Goal: Task Accomplishment & Management: Manage account settings

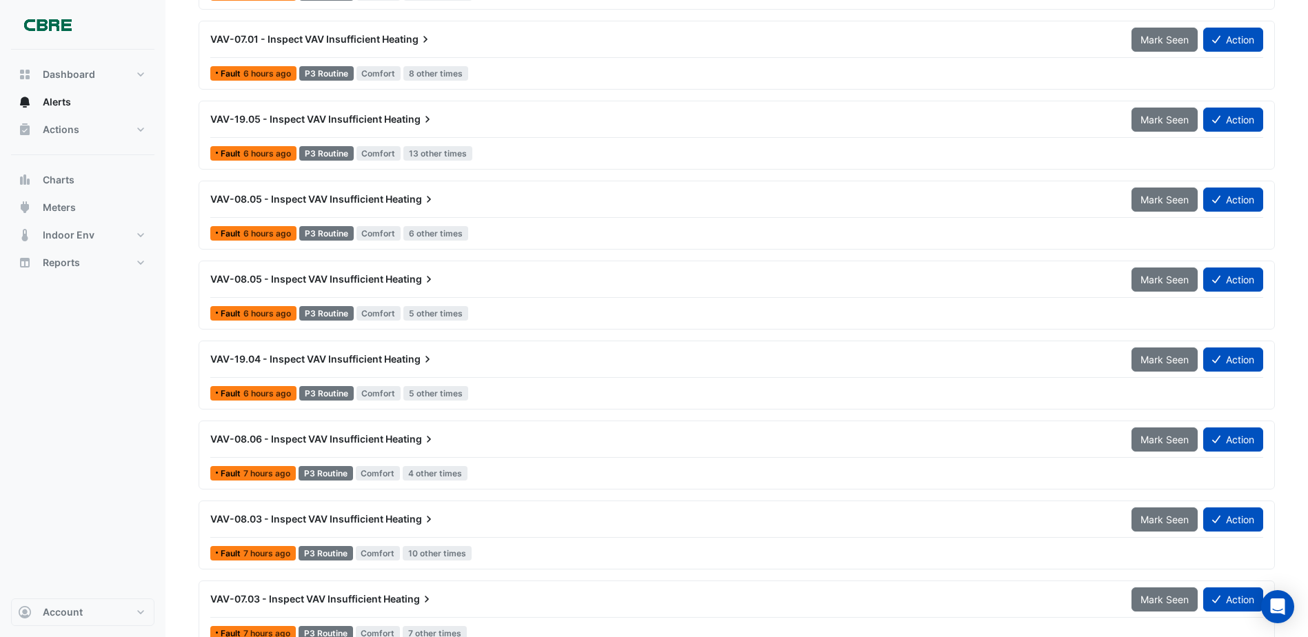
scroll to position [1058, 0]
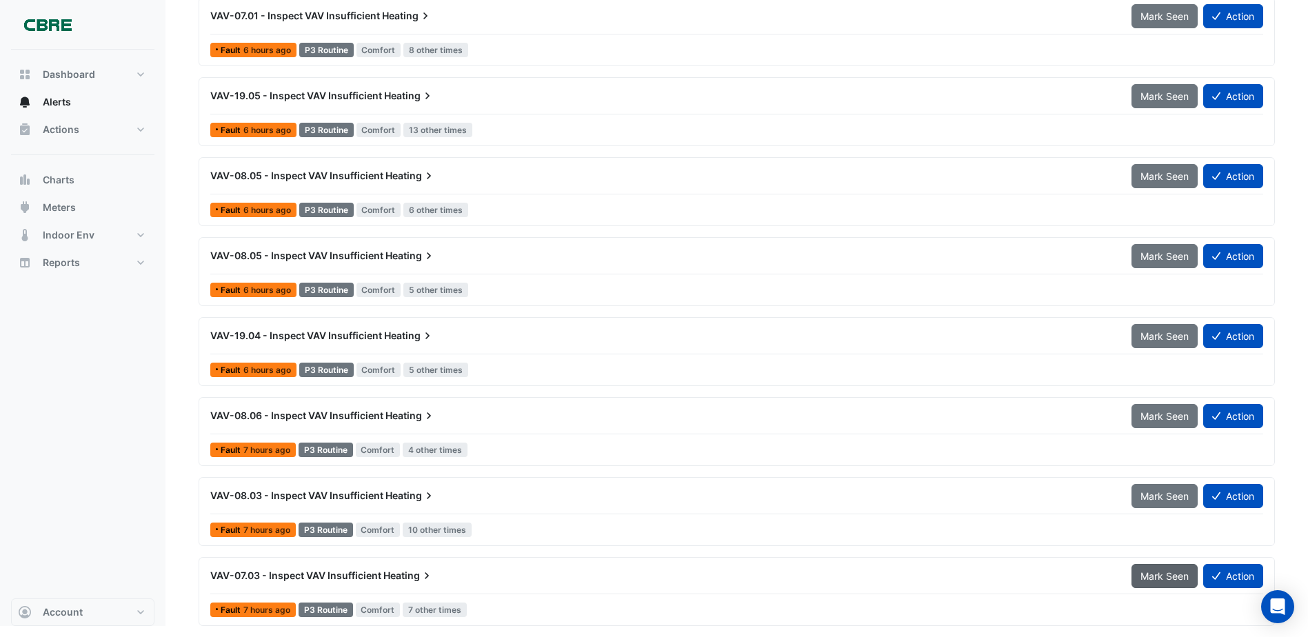
click at [1157, 574] on span "Mark Seen" at bounding box center [1165, 576] width 48 height 12
click at [1156, 572] on span "Mark Seen" at bounding box center [1165, 576] width 48 height 12
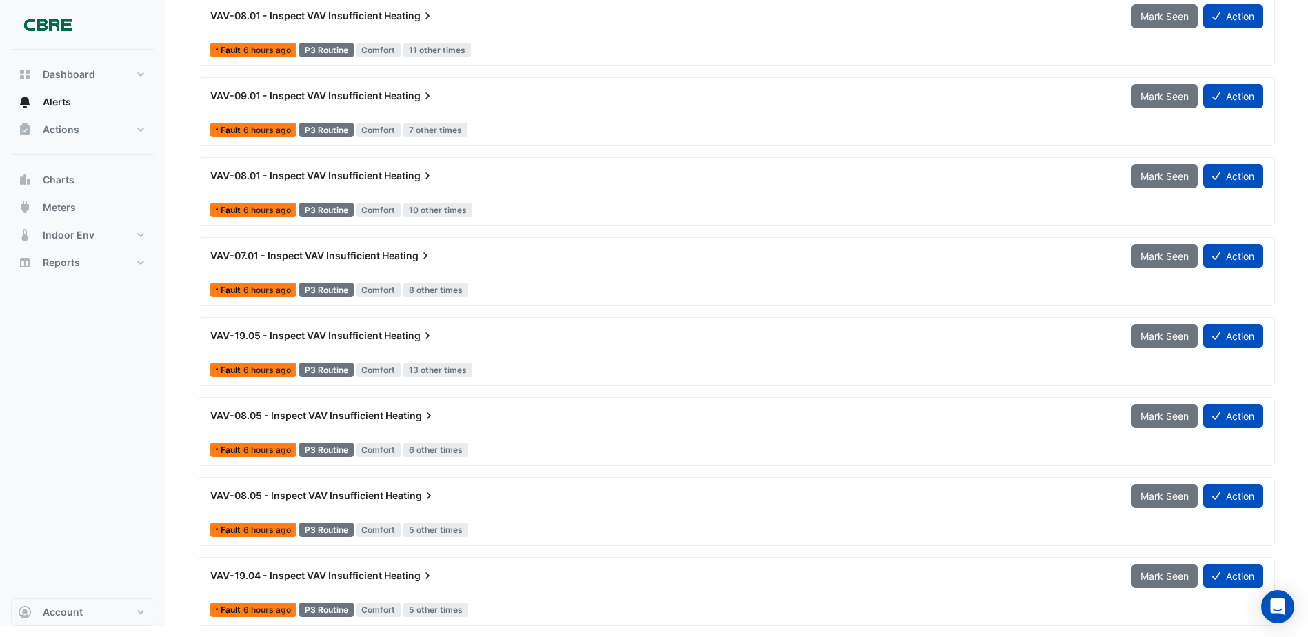
scroll to position [818, 0]
click at [1156, 572] on span "Mark Seen" at bounding box center [1165, 576] width 48 height 12
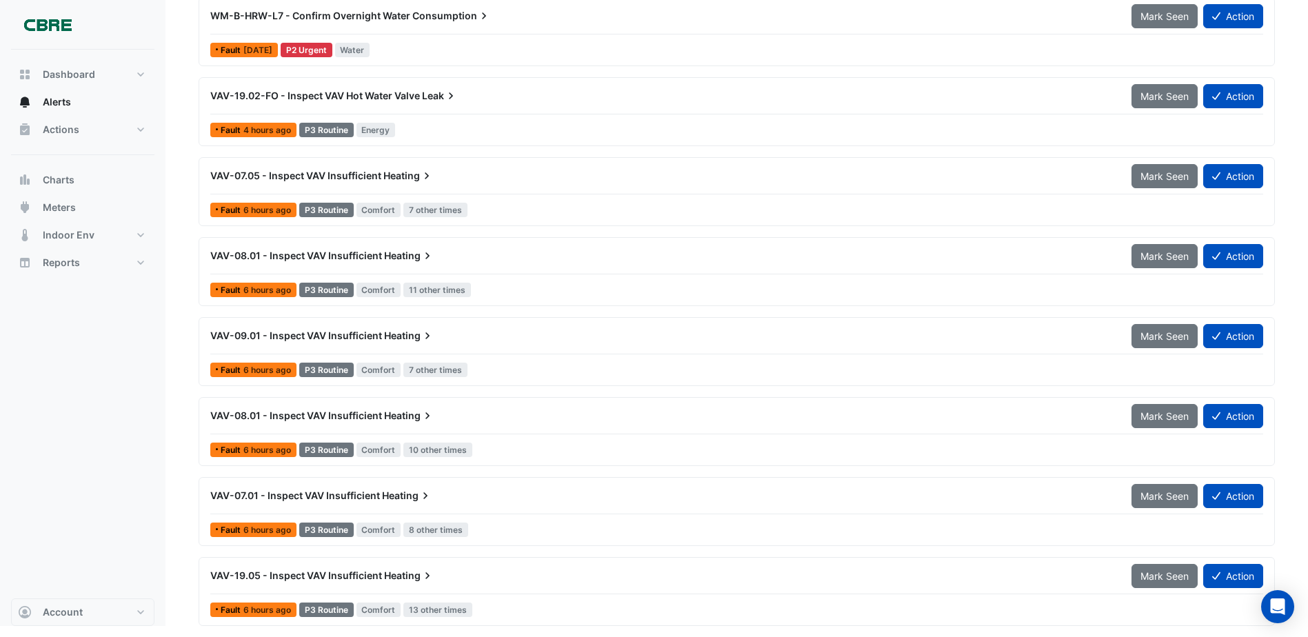
click at [1156, 572] on span "Mark Seen" at bounding box center [1165, 576] width 48 height 12
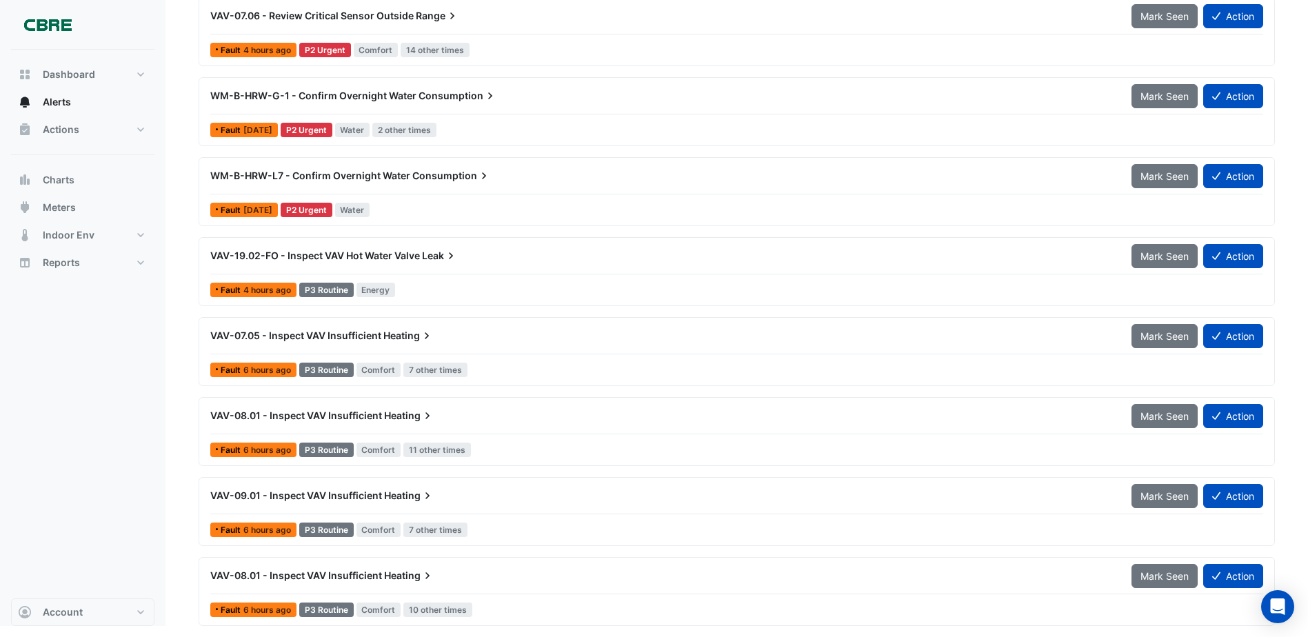
click at [1156, 572] on span "Mark Seen" at bounding box center [1165, 576] width 48 height 12
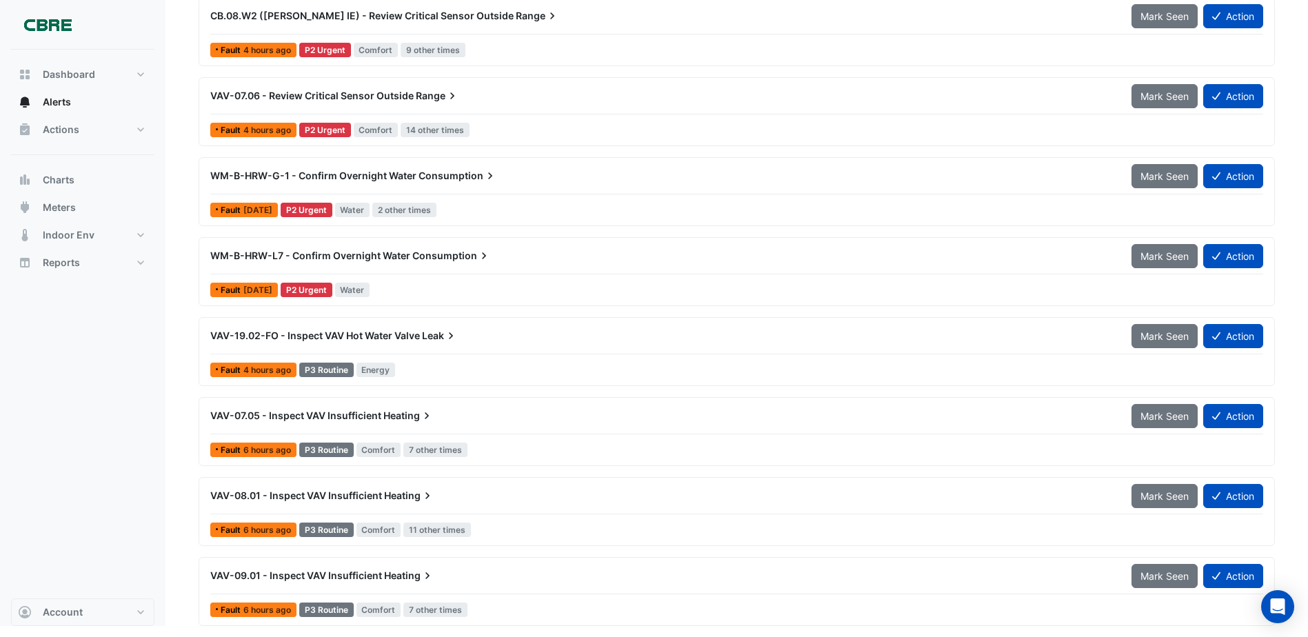
scroll to position [338, 0]
click at [1156, 572] on span "Mark Seen" at bounding box center [1165, 576] width 48 height 12
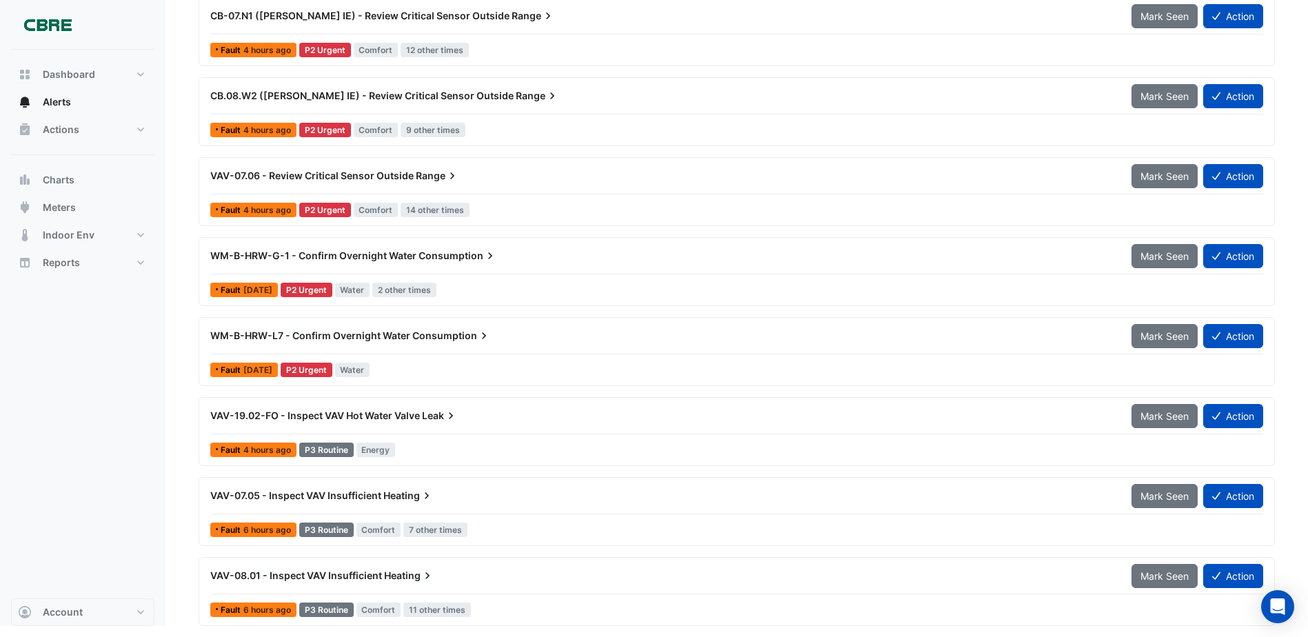
click at [1156, 572] on span "Mark Seen" at bounding box center [1165, 576] width 48 height 12
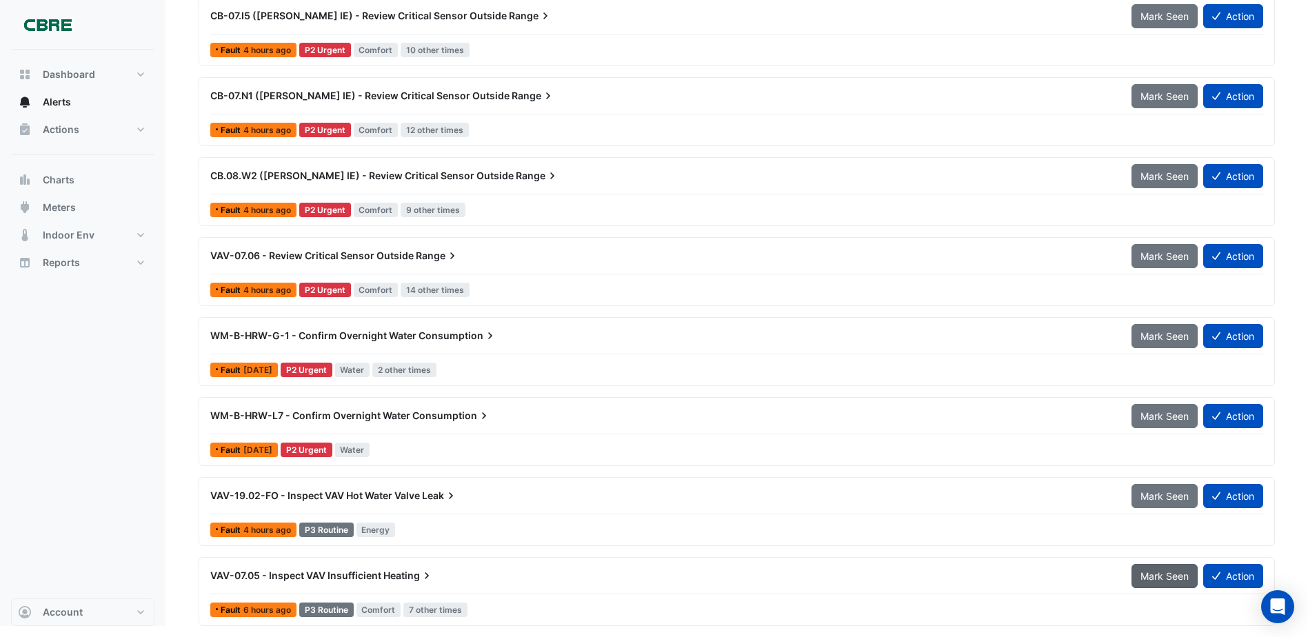
click at [1158, 572] on span "Mark Seen" at bounding box center [1165, 576] width 48 height 12
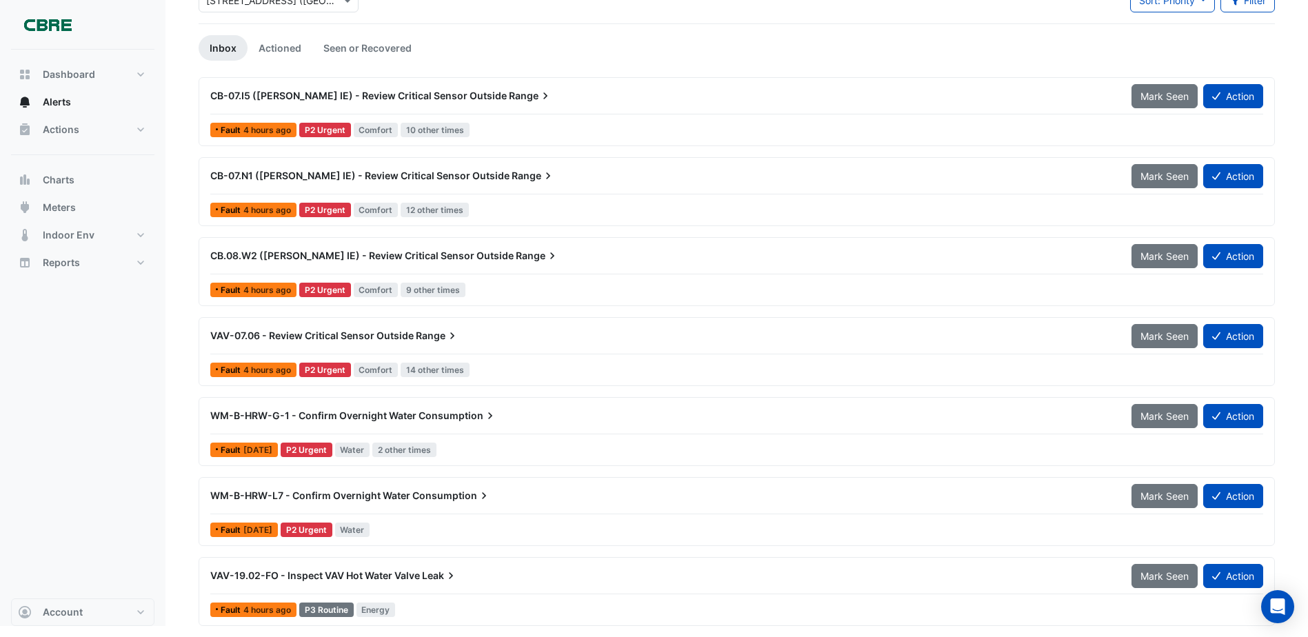
click at [1158, 572] on span "Mark Seen" at bounding box center [1165, 576] width 48 height 12
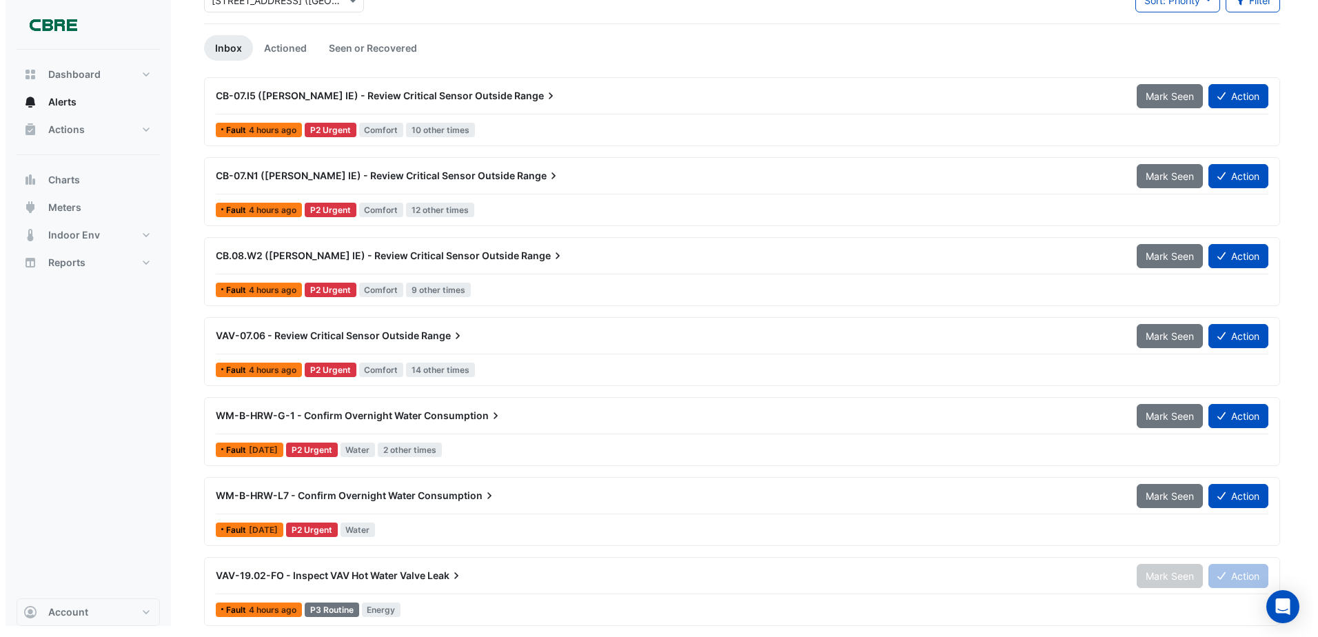
scroll to position [18, 0]
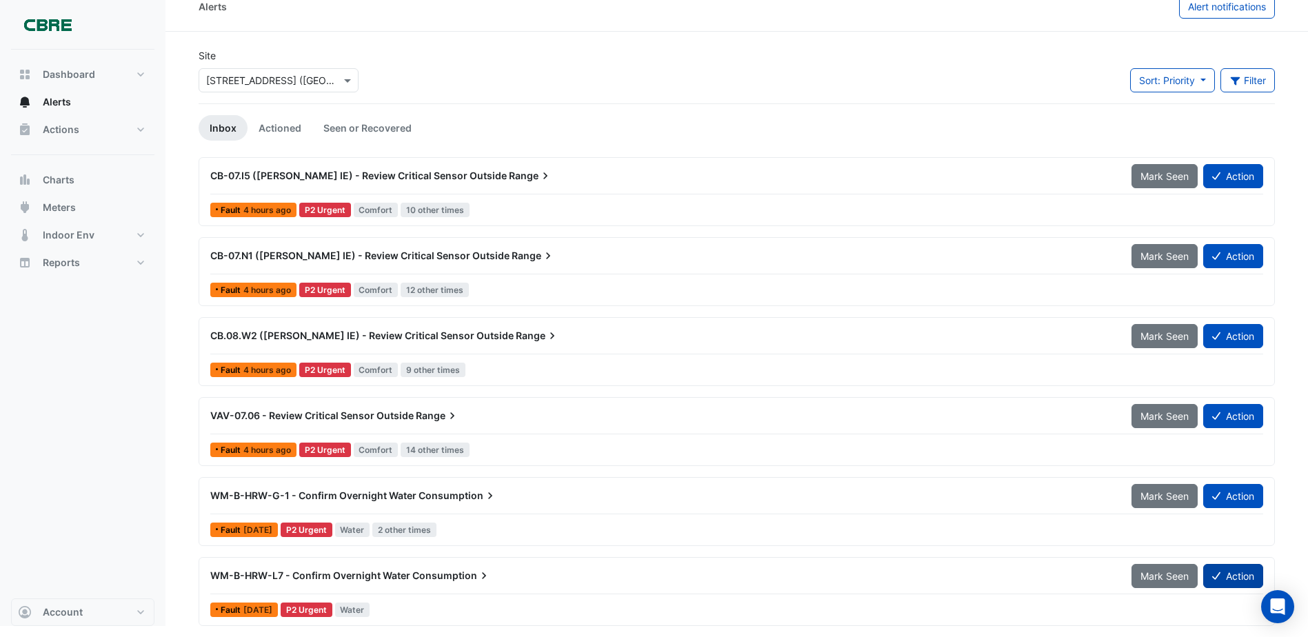
click at [1230, 575] on button "Action" at bounding box center [1233, 576] width 60 height 24
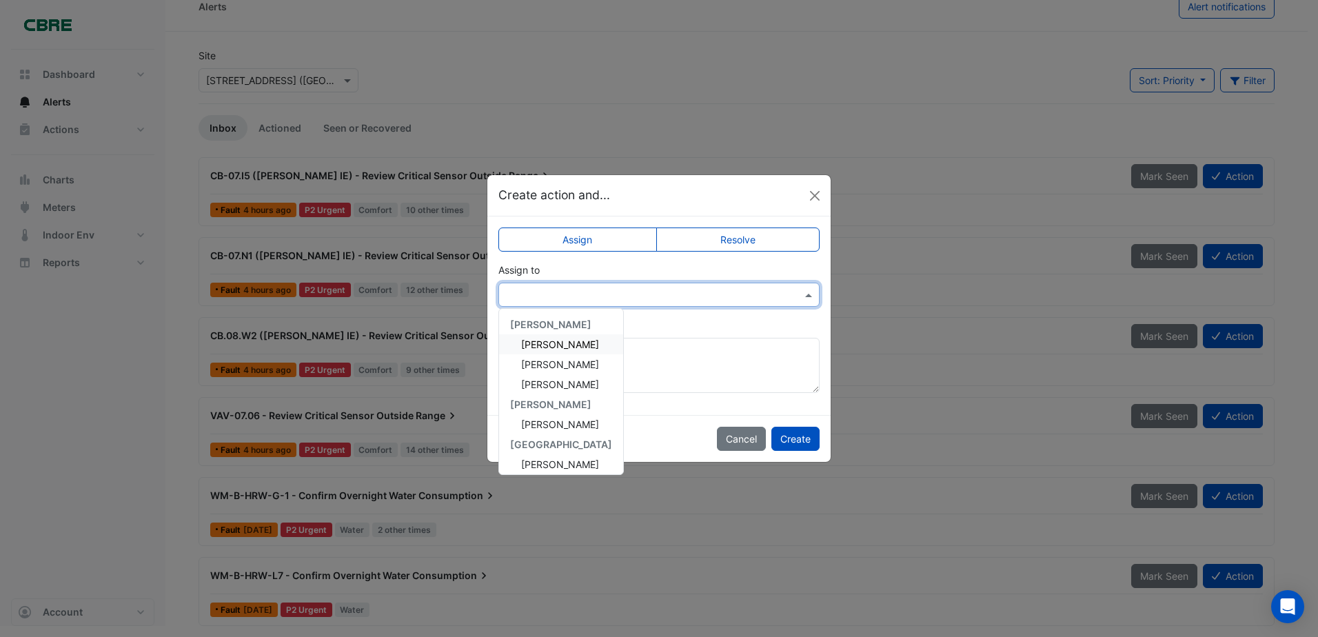
click at [519, 298] on input "text" at bounding box center [645, 295] width 279 height 14
click at [547, 412] on span "[PERSON_NAME]" at bounding box center [560, 416] width 78 height 12
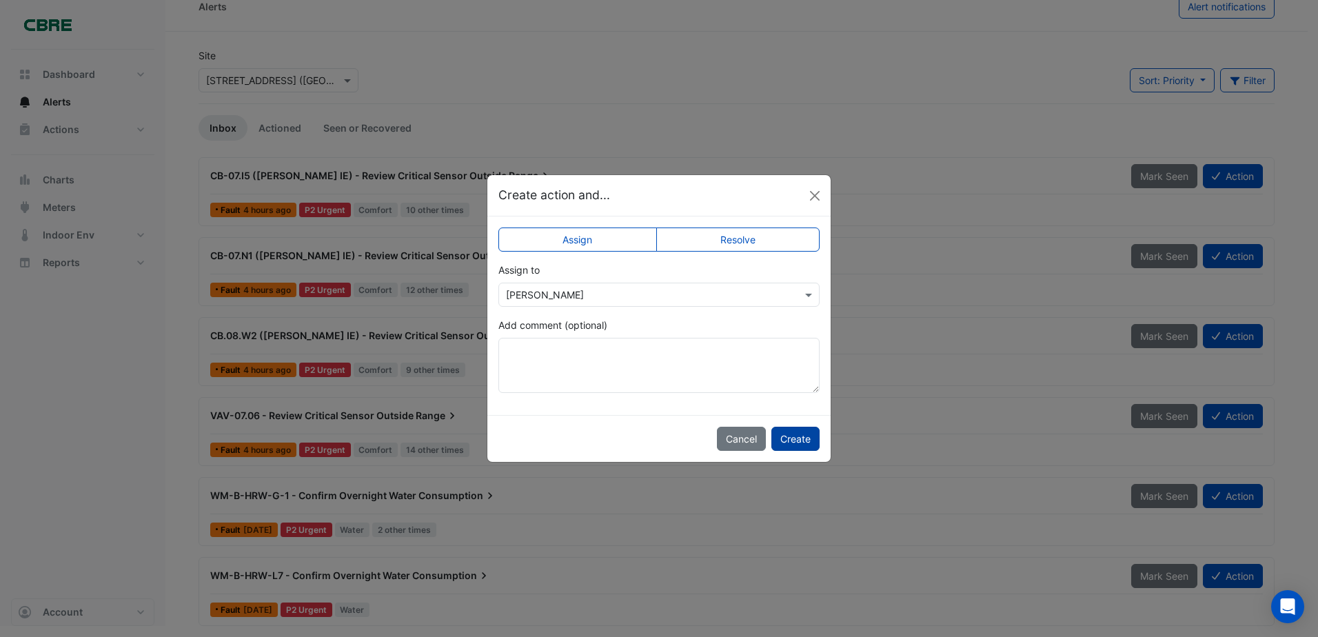
click at [790, 439] on button "Create" at bounding box center [796, 439] width 48 height 24
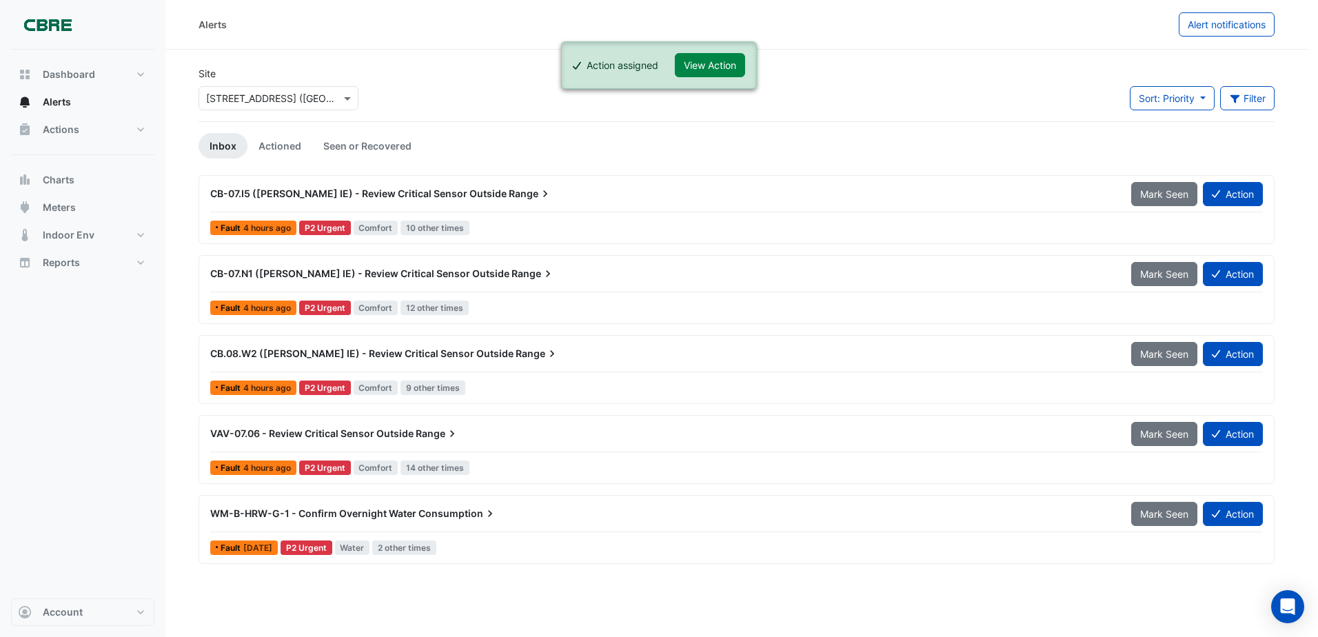
scroll to position [0, 0]
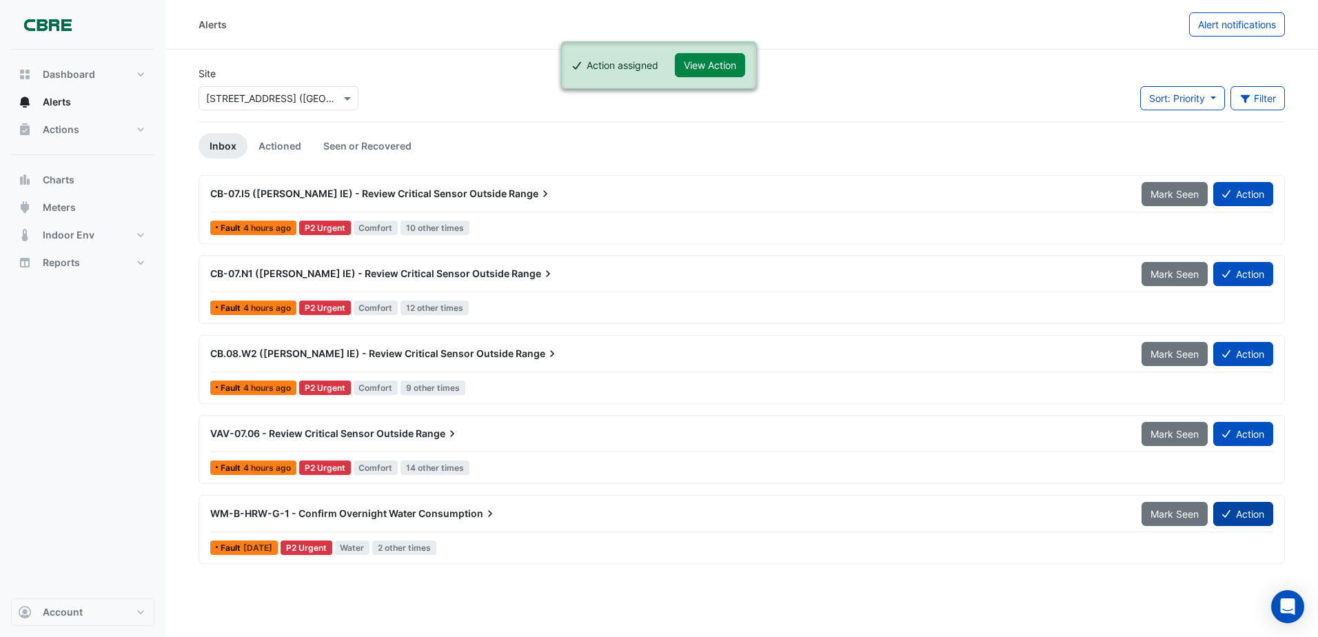
click at [1243, 516] on button "Action" at bounding box center [1244, 514] width 60 height 24
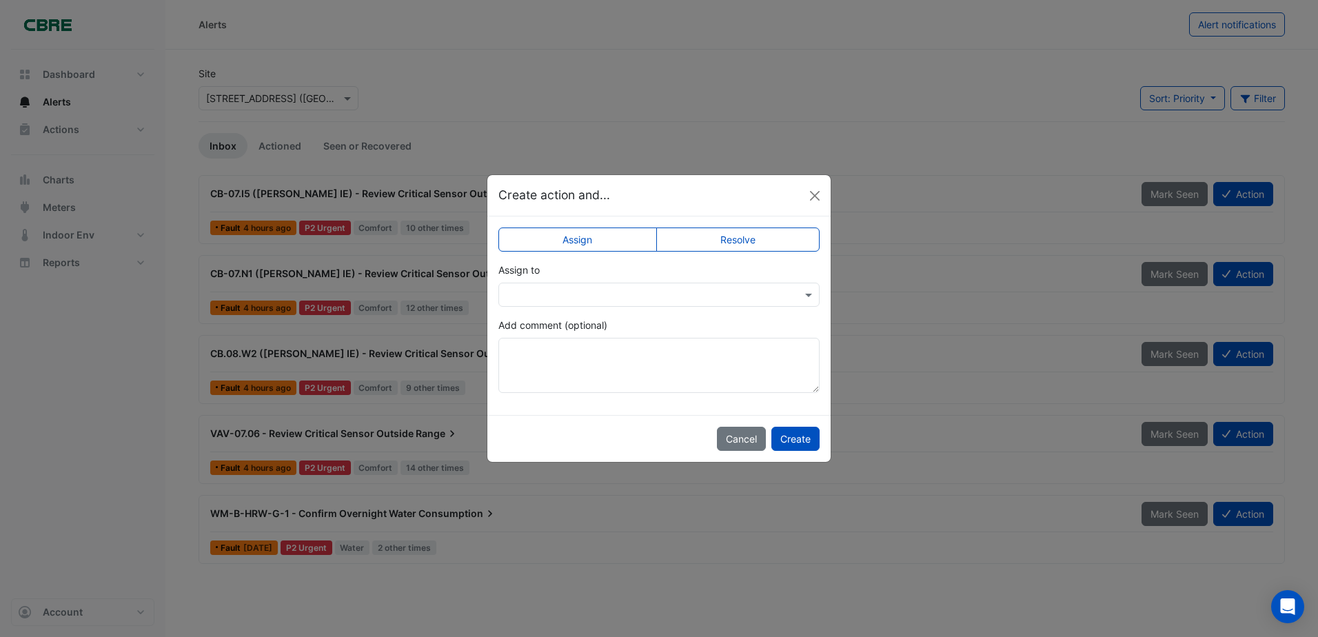
click at [536, 298] on input "text" at bounding box center [645, 295] width 279 height 14
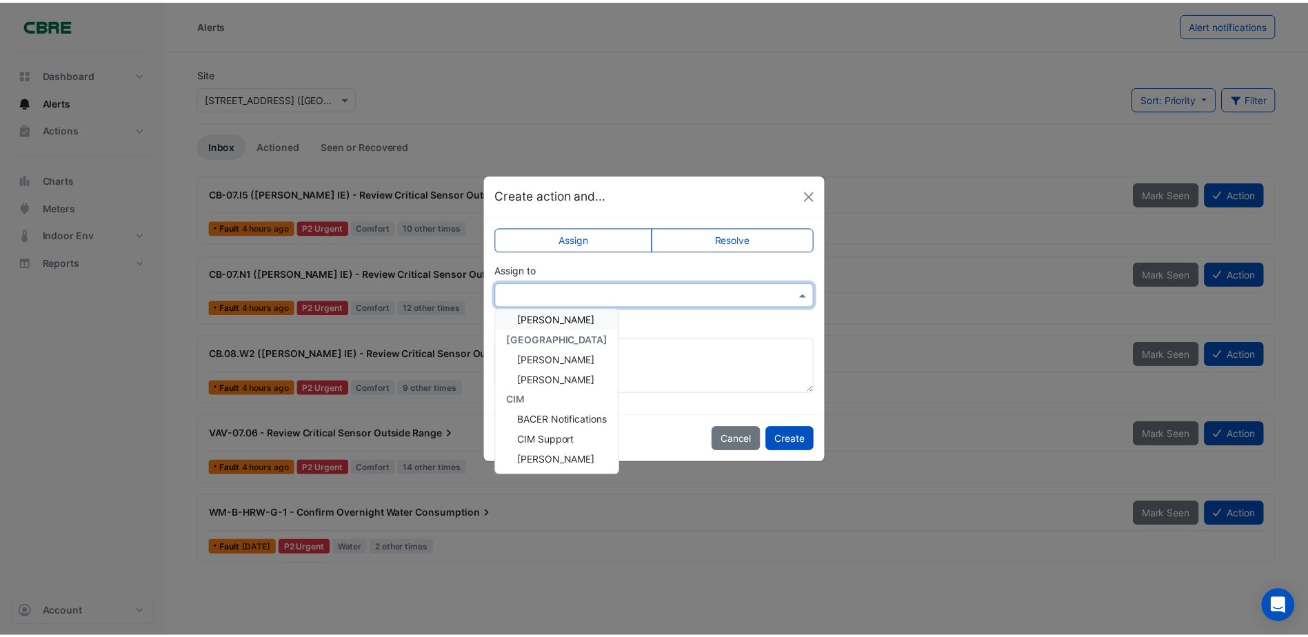
scroll to position [106, 0]
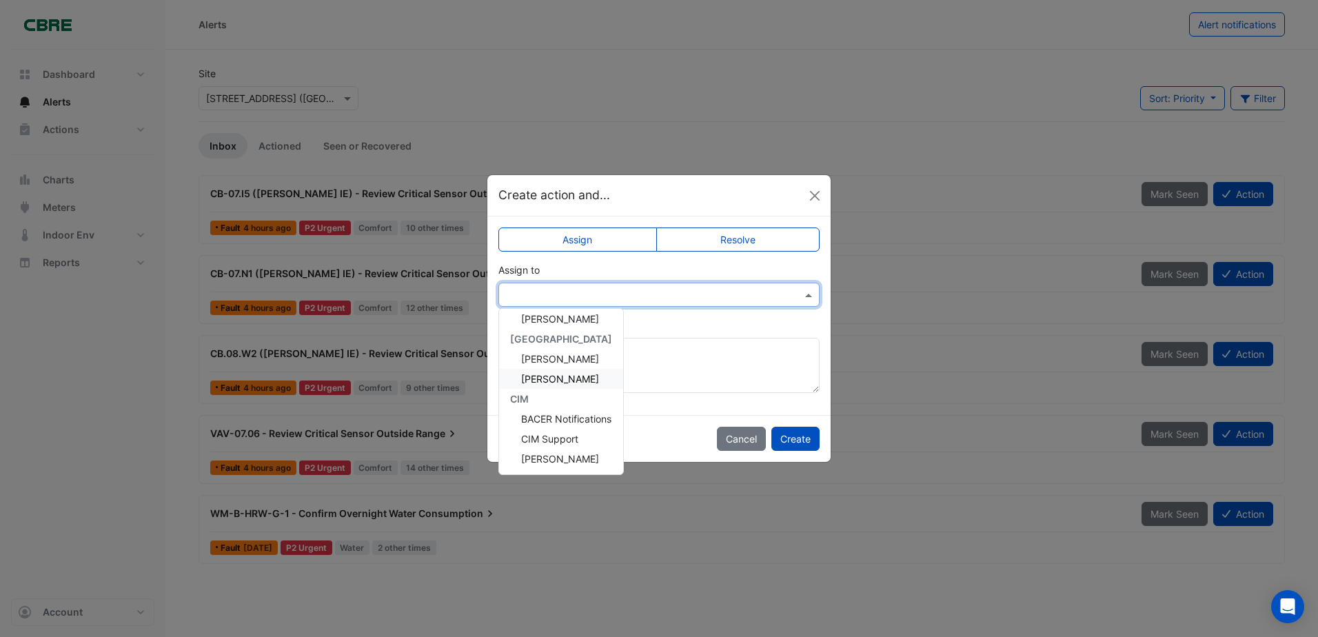
click at [541, 376] on span "[PERSON_NAME]" at bounding box center [560, 379] width 78 height 12
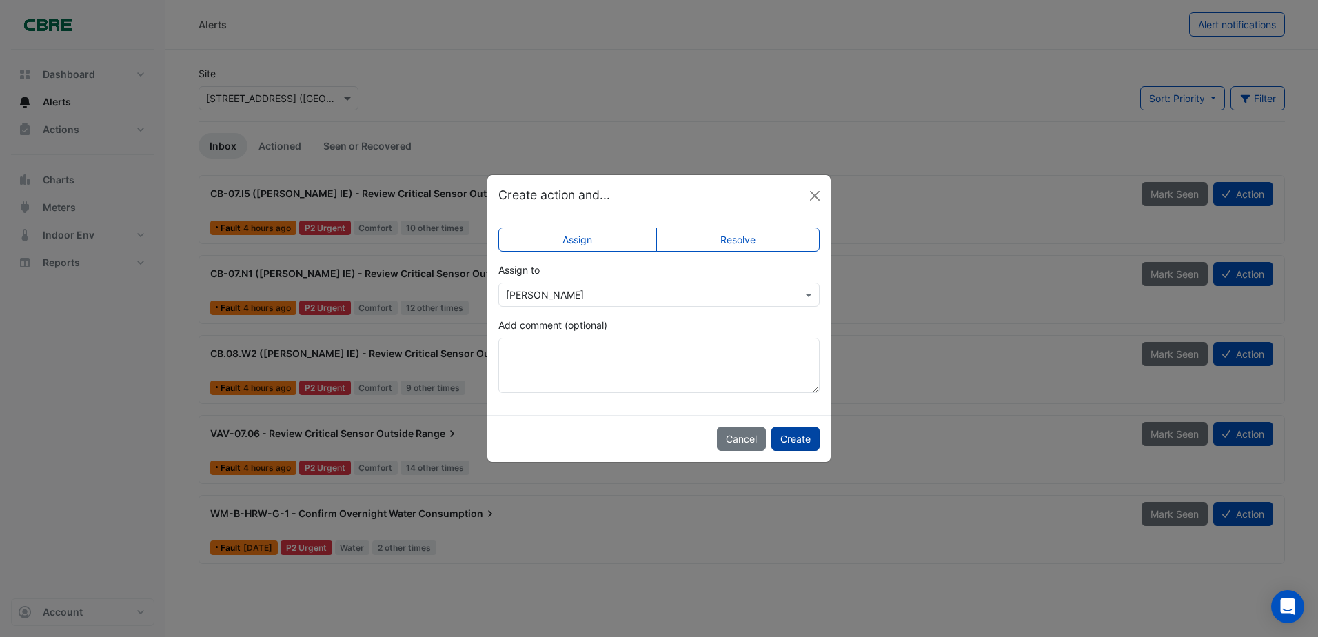
click at [799, 439] on button "Create" at bounding box center [796, 439] width 48 height 24
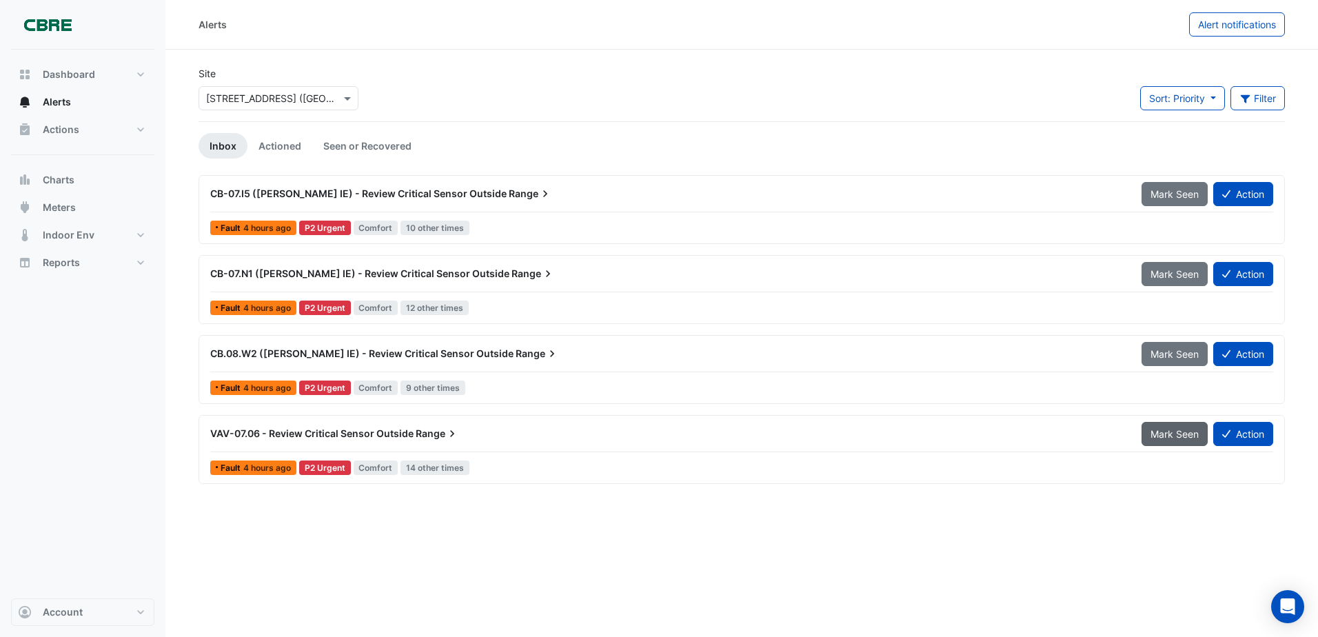
click at [1172, 437] on span "Mark Seen" at bounding box center [1175, 434] width 48 height 12
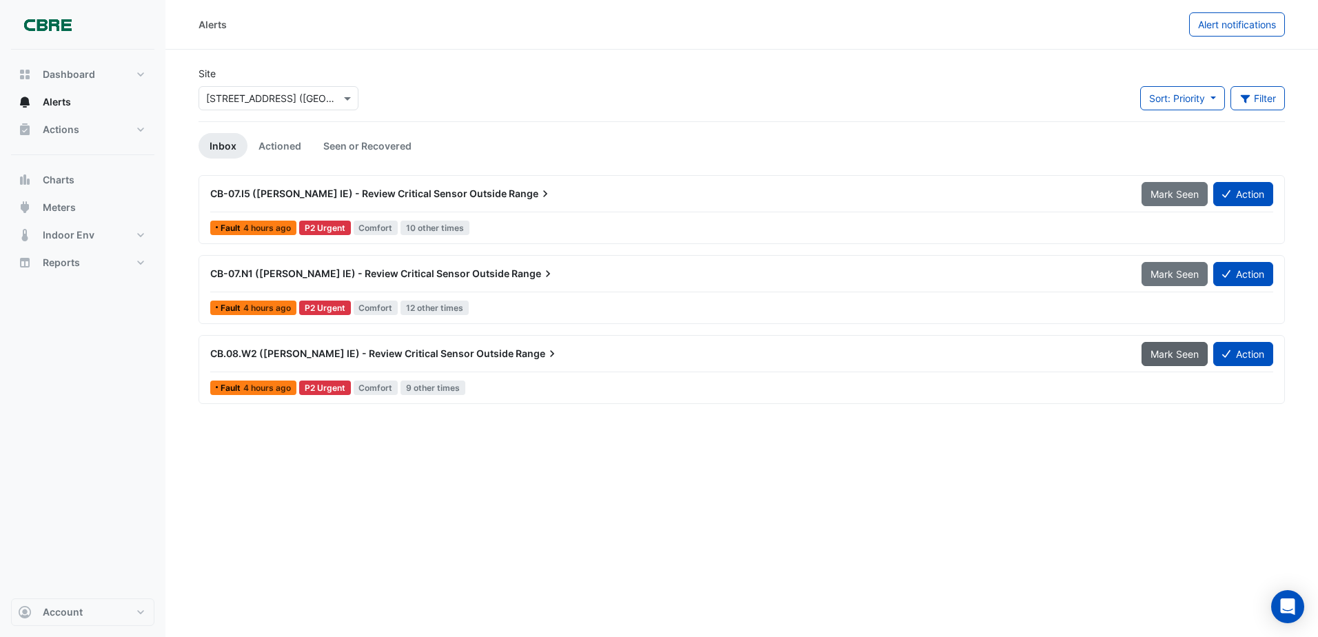
click at [1174, 354] on span "Mark Seen" at bounding box center [1175, 354] width 48 height 12
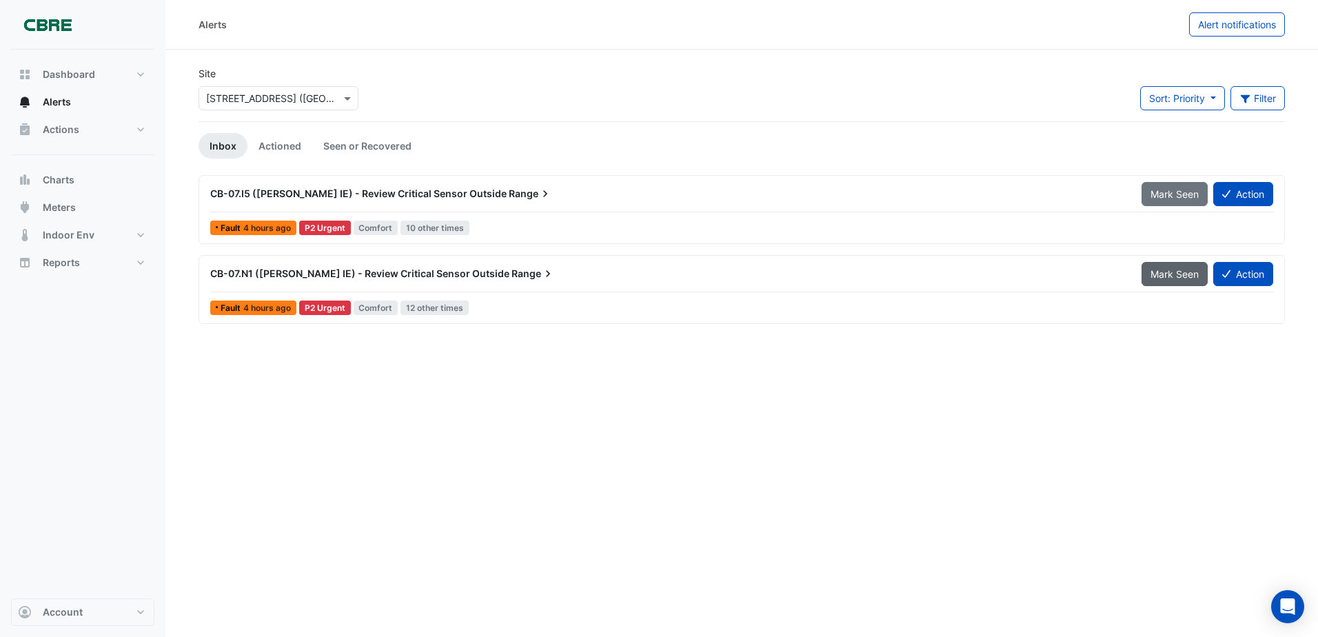
click at [1157, 274] on span "Mark Seen" at bounding box center [1175, 274] width 48 height 12
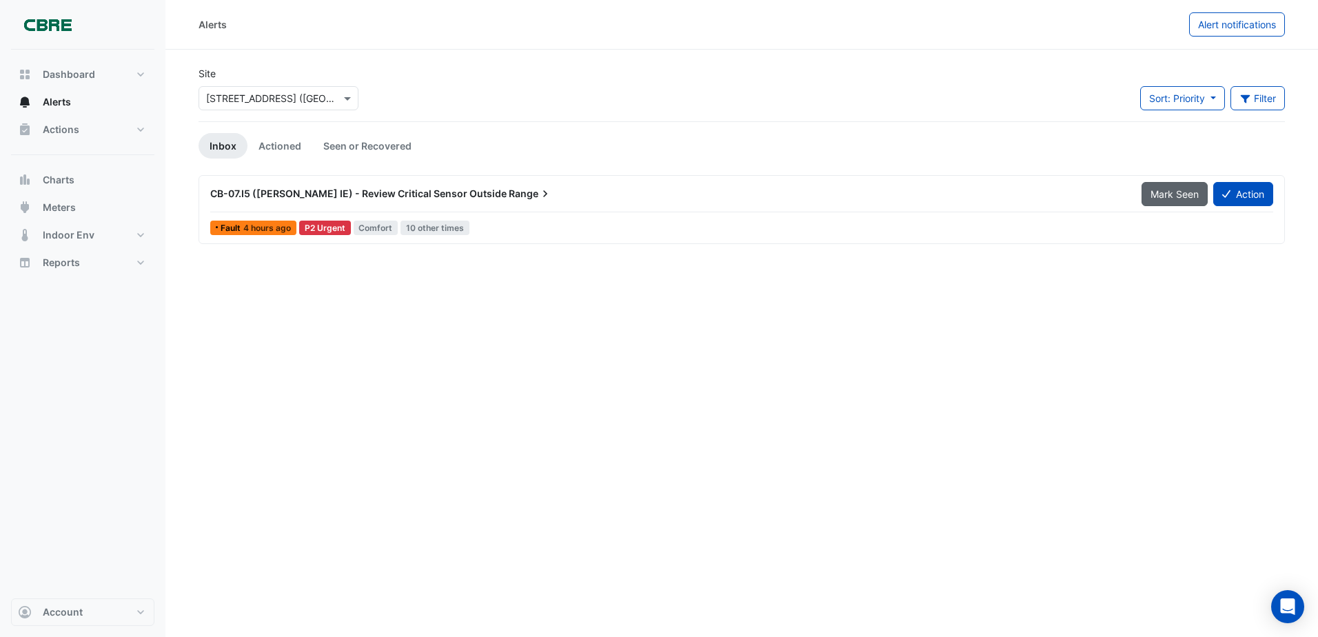
click at [1176, 192] on span "Mark Seen" at bounding box center [1175, 194] width 48 height 12
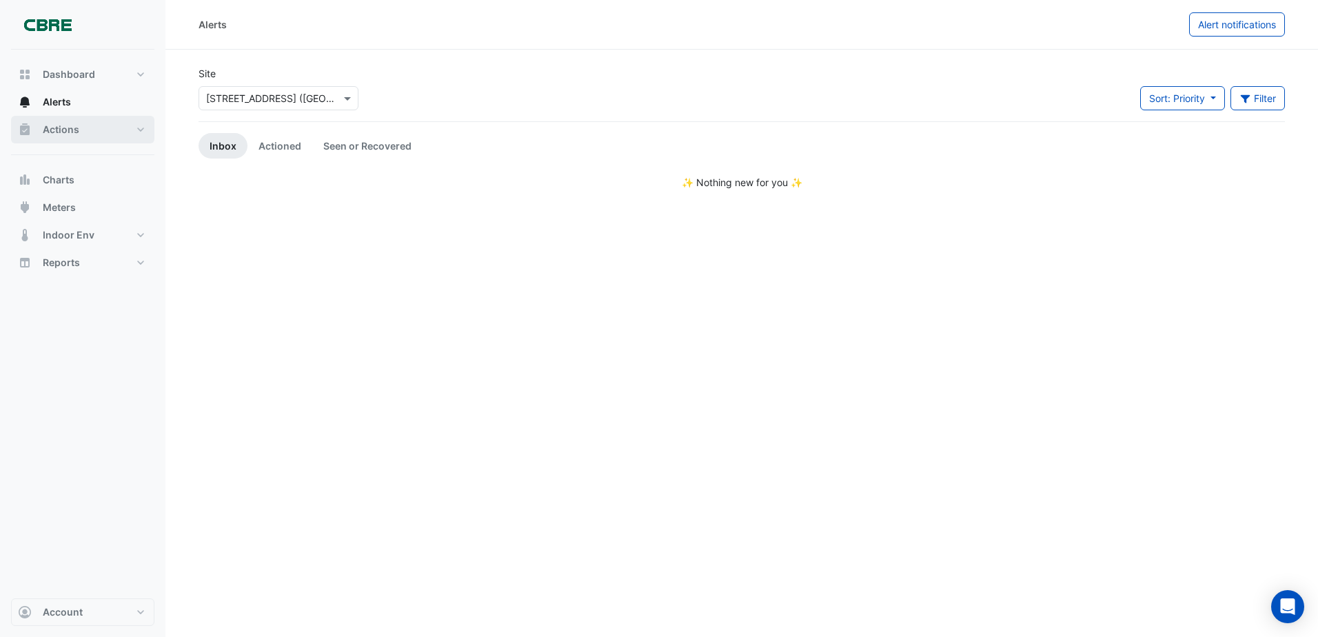
click at [54, 131] on span "Actions" at bounding box center [61, 130] width 37 height 14
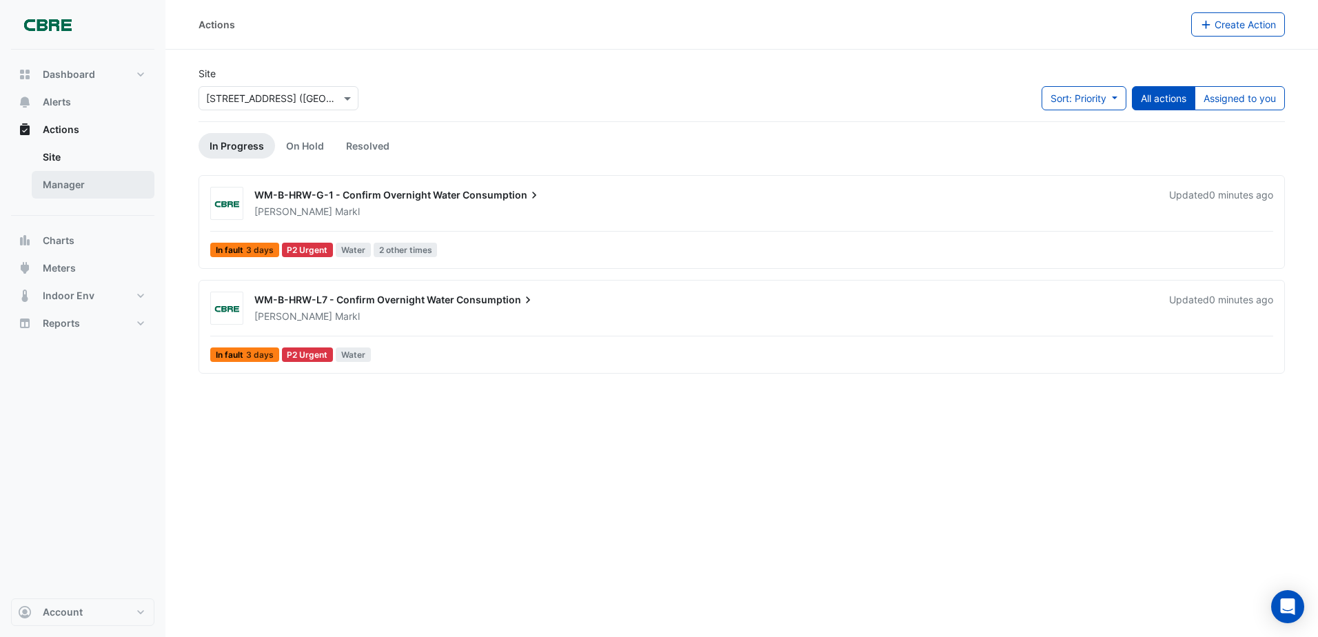
click at [60, 184] on link "Manager" at bounding box center [93, 185] width 123 height 28
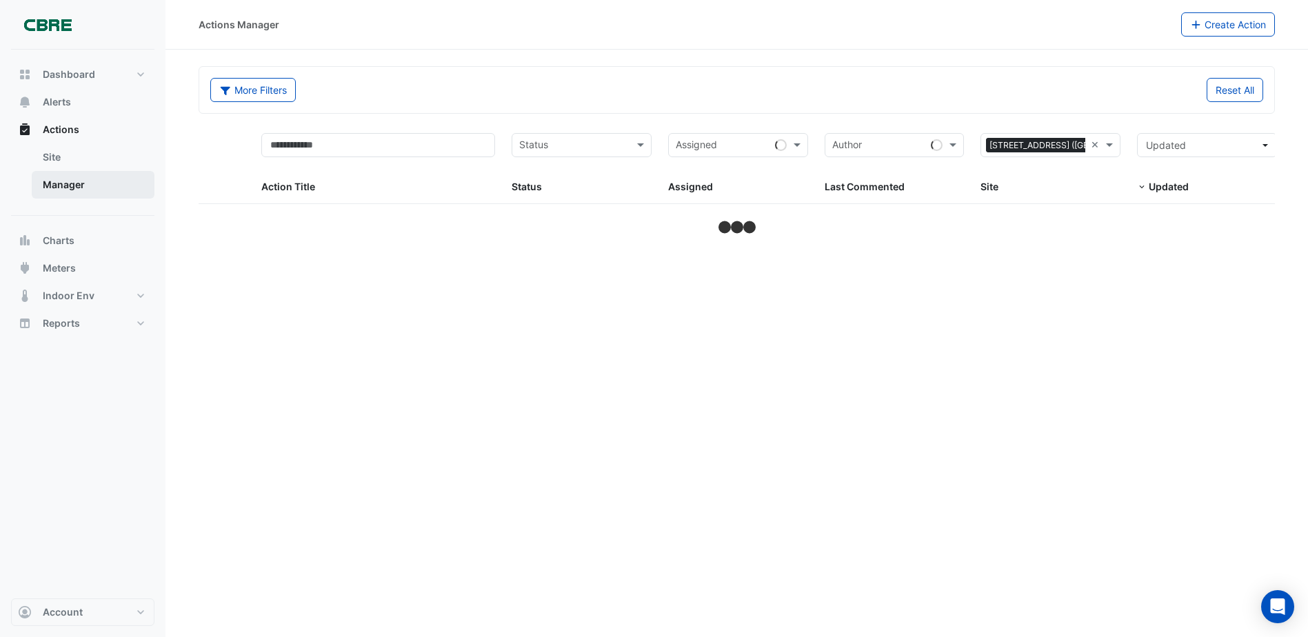
select select "***"
